Goal: Check status: Check status

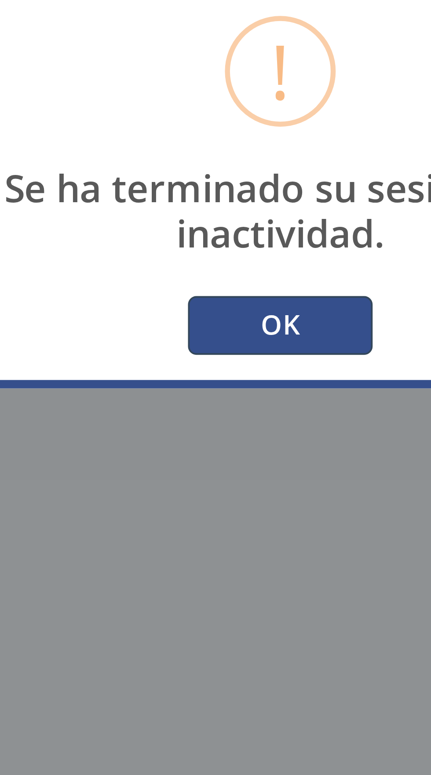
click at [220, 435] on button "OK" at bounding box center [215, 427] width 48 height 15
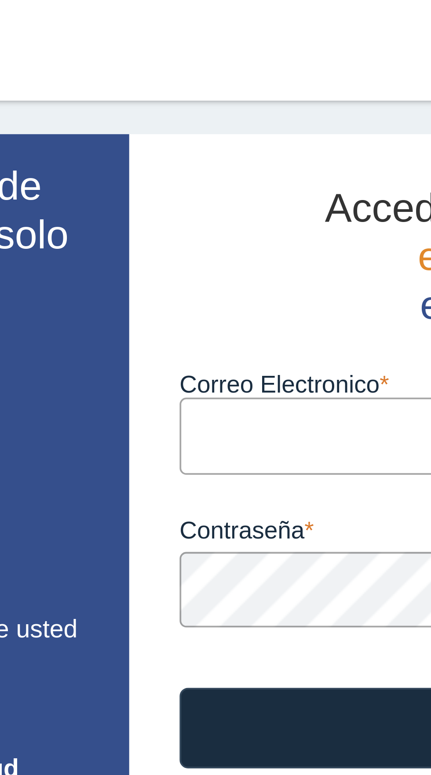
click at [228, 112] on input "Correo Electronico" at bounding box center [294, 114] width 211 height 20
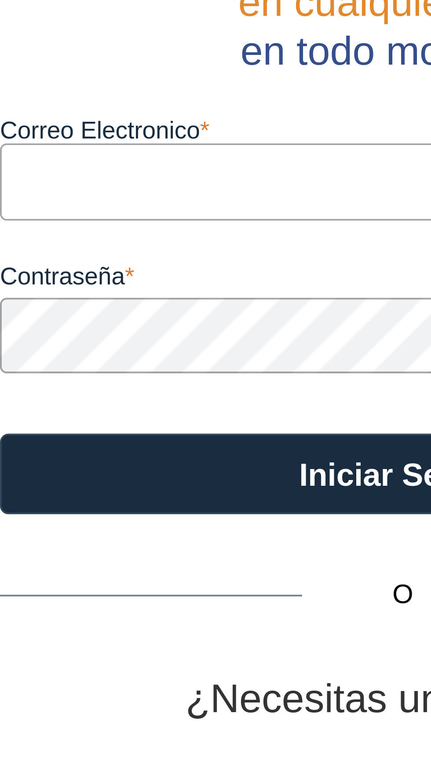
type input "[EMAIL_ADDRESS][DOMAIN_NAME]"
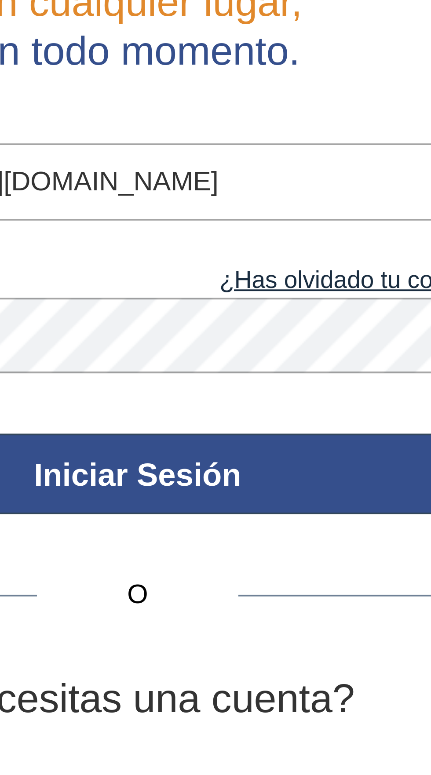
click at [314, 191] on button "Iniciar Sesión" at bounding box center [294, 190] width 211 height 21
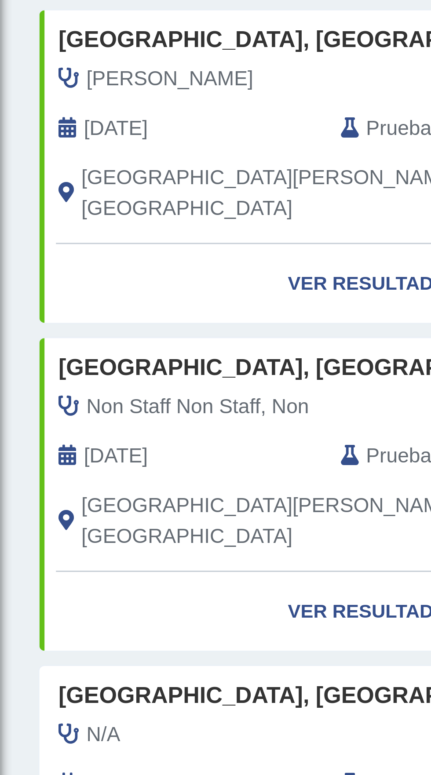
scroll to position [417, 0]
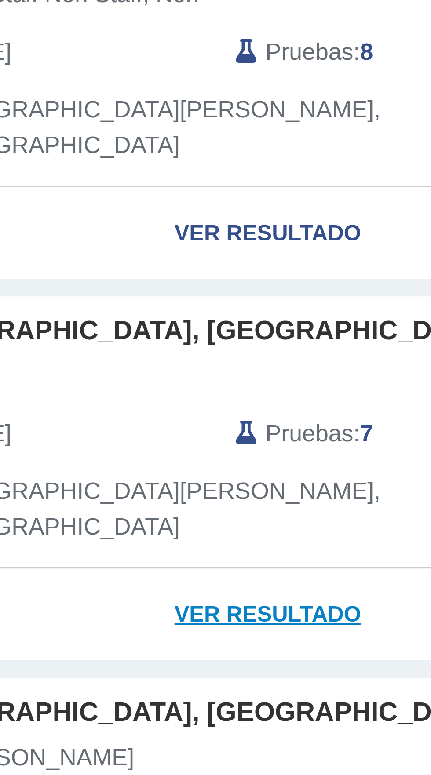
click at [140, 411] on link "Ver Resultado" at bounding box center [127, 425] width 227 height 28
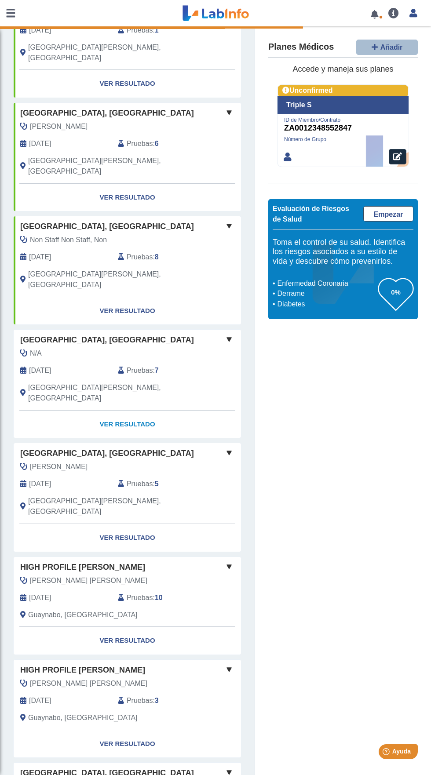
scroll to position [4, 0]
click at [124, 524] on link "Ver Resultado" at bounding box center [127, 538] width 227 height 28
click at [130, 524] on link "Ver Resultado" at bounding box center [127, 538] width 227 height 28
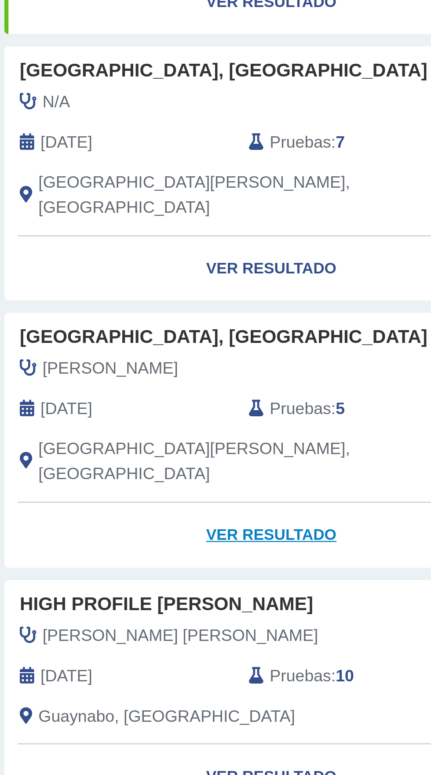
scroll to position [416, 0]
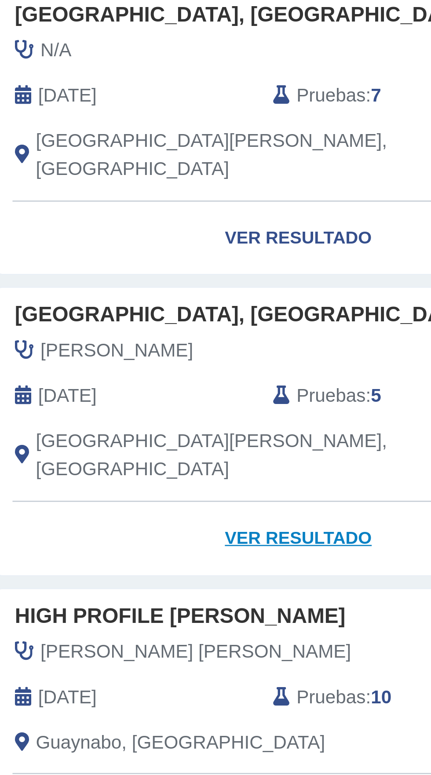
click at [134, 525] on link "Ver Resultado" at bounding box center [127, 539] width 227 height 28
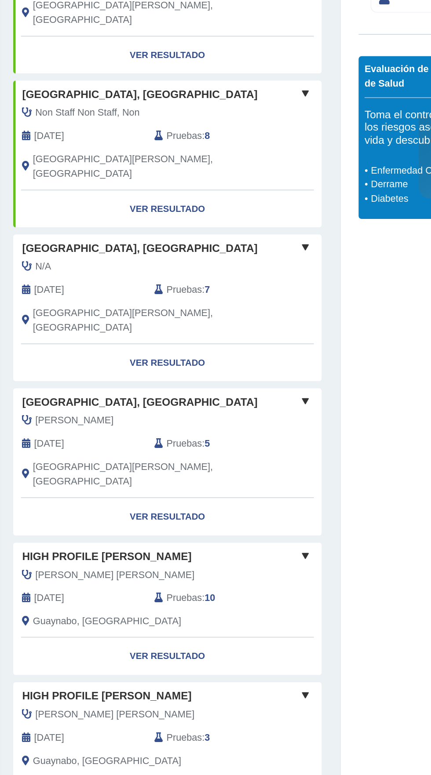
click at [101, 463] on div "[PERSON_NAME]" at bounding box center [111, 468] width 195 height 11
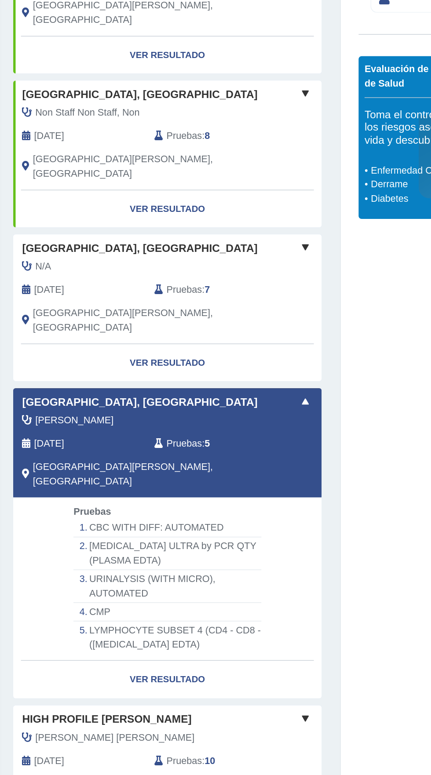
scroll to position [417, 0]
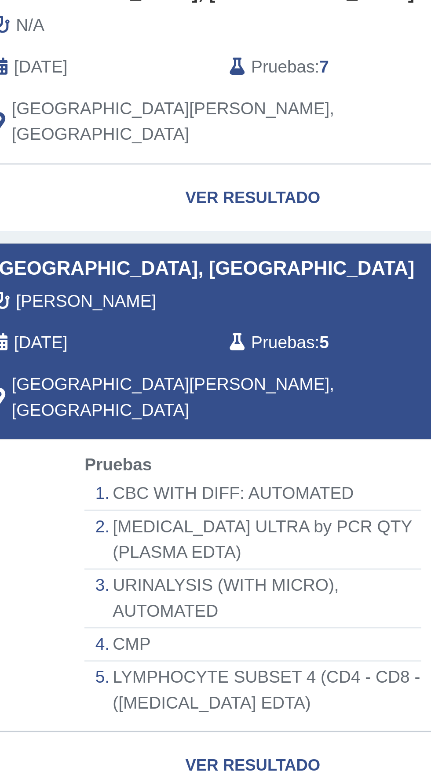
click at [180, 496] on div "[GEOGRAPHIC_DATA][PERSON_NAME], [GEOGRAPHIC_DATA]" at bounding box center [111, 506] width 195 height 21
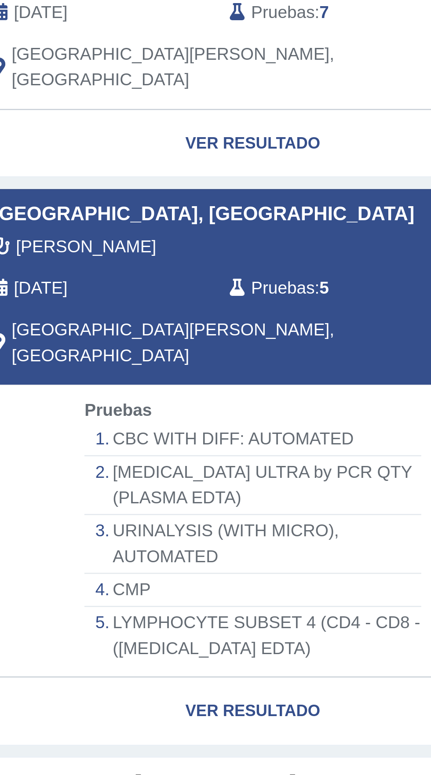
scroll to position [440, 0]
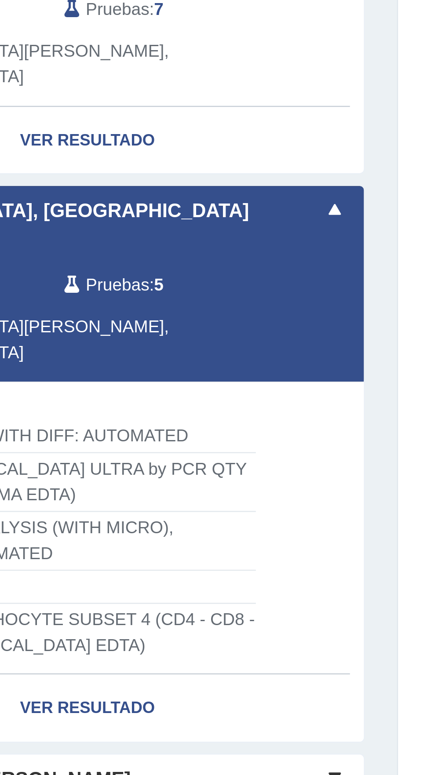
click at [230, 424] on span at bounding box center [229, 429] width 11 height 11
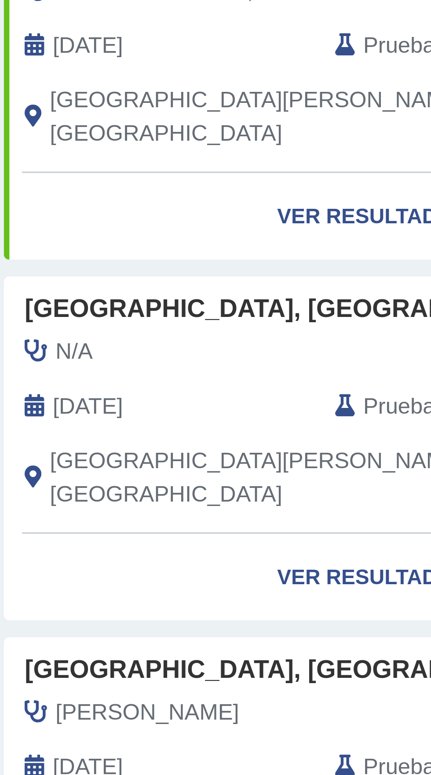
scroll to position [271, 0]
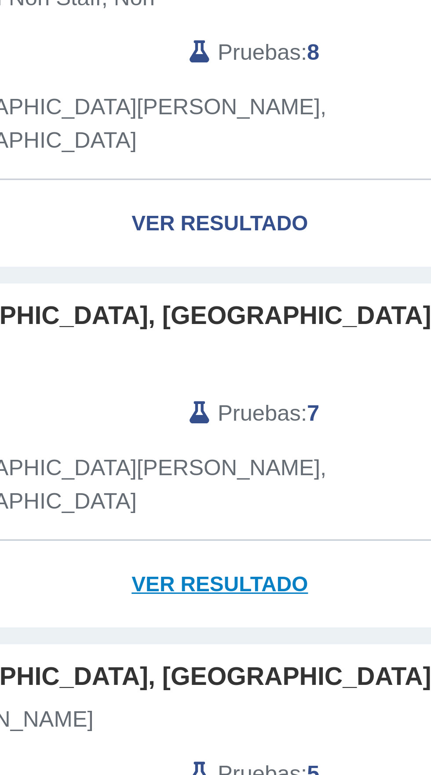
click at [134, 556] on link "Ver Resultado" at bounding box center [127, 570] width 227 height 28
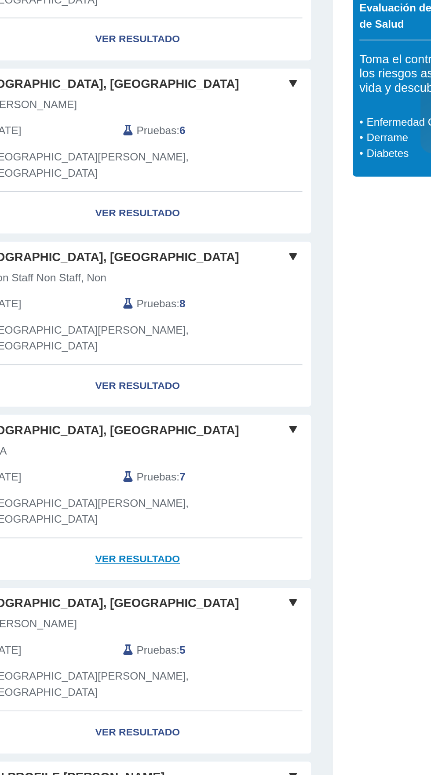
click at [127, 556] on link "Ver Resultado" at bounding box center [127, 570] width 227 height 28
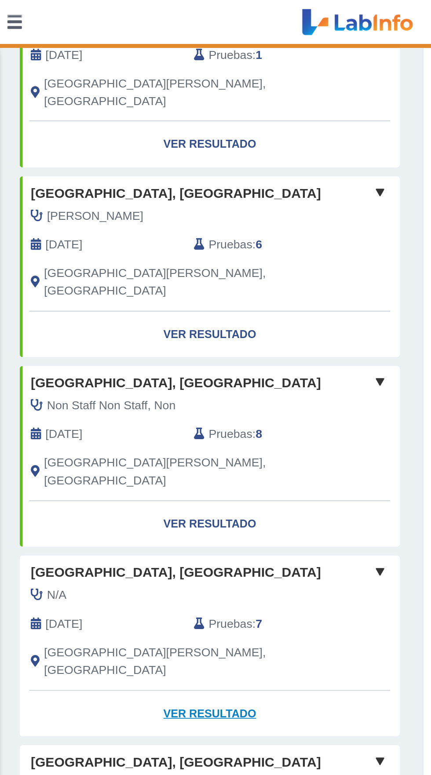
scroll to position [417, 0]
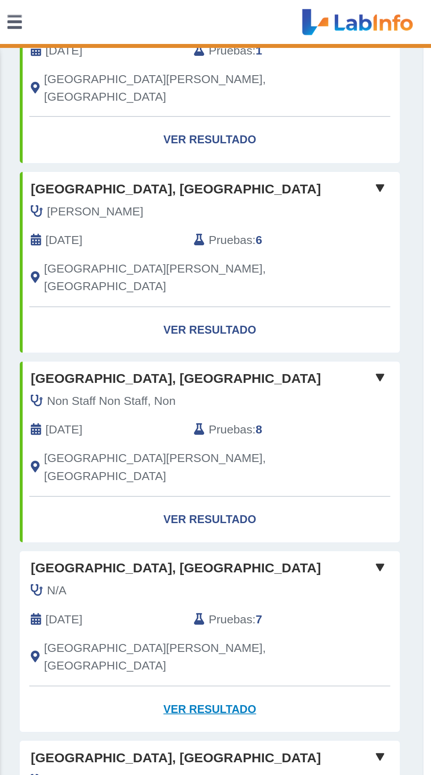
scroll to position [169, 0]
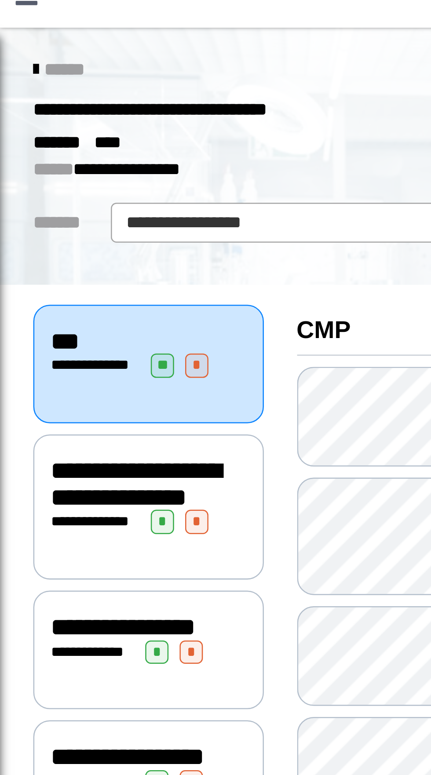
click at [57, 164] on div "**********" at bounding box center [58, 161] width 77 height 10
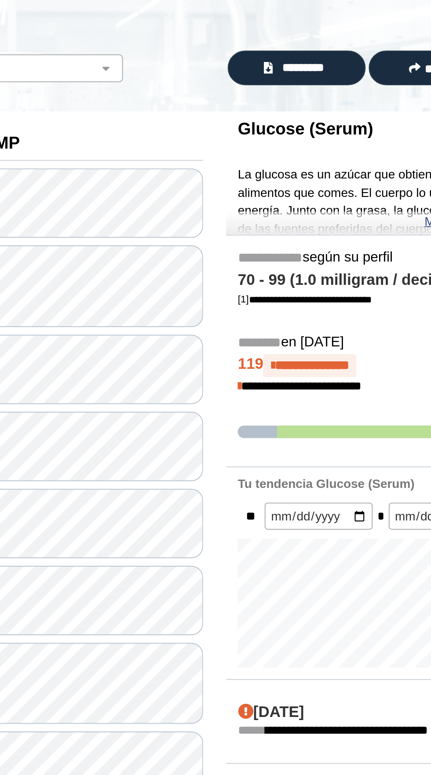
scroll to position [3, 0]
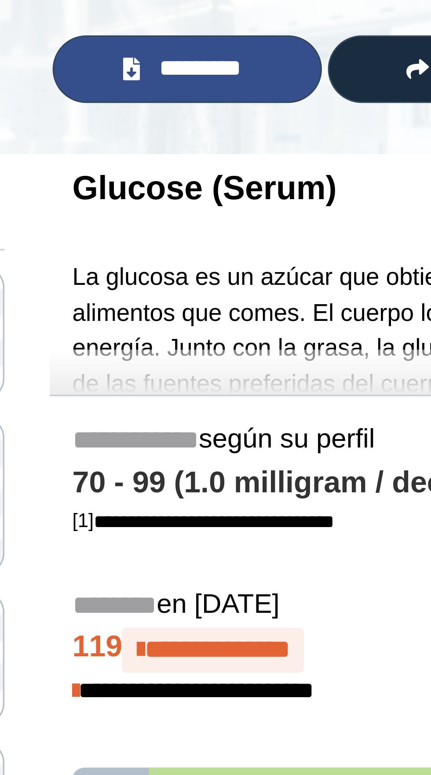
click at [305, 102] on span "*********" at bounding box center [301, 100] width 30 height 10
